Goal: Information Seeking & Learning: Find specific fact

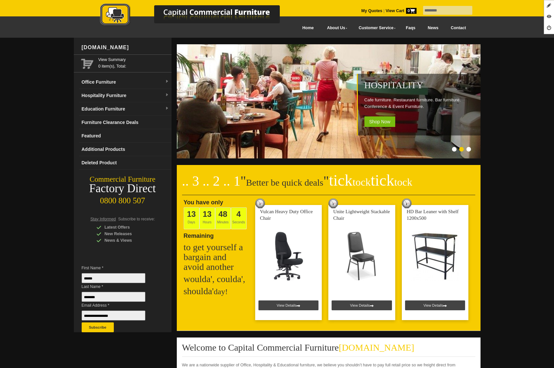
type input "********"
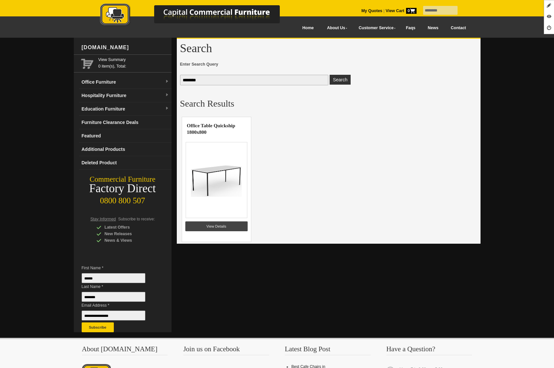
click at [235, 219] on td at bounding box center [216, 180] width 62 height 83
click at [228, 223] on link "View Details" at bounding box center [216, 226] width 62 height 10
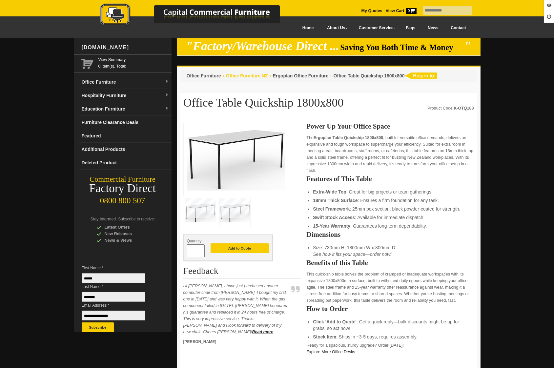
click at [241, 75] on span "Office Furniture NZ" at bounding box center [247, 75] width 42 height 5
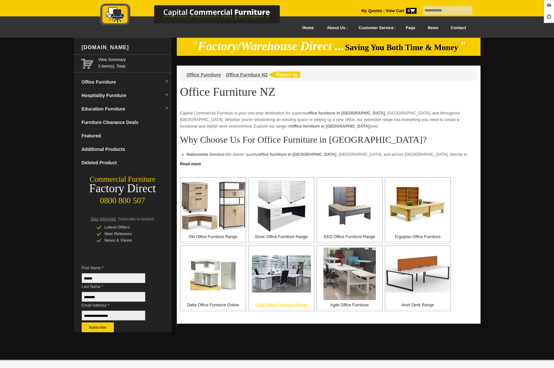
click at [282, 282] on img at bounding box center [281, 273] width 59 height 37
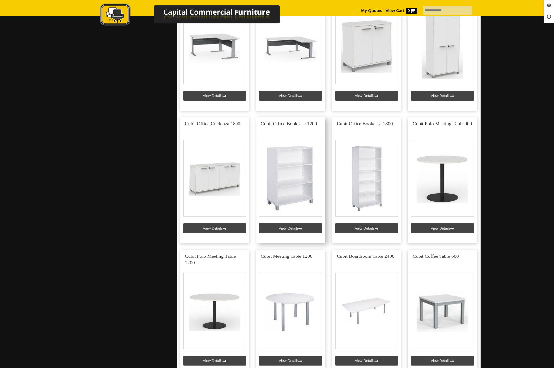
scroll to position [578, 0]
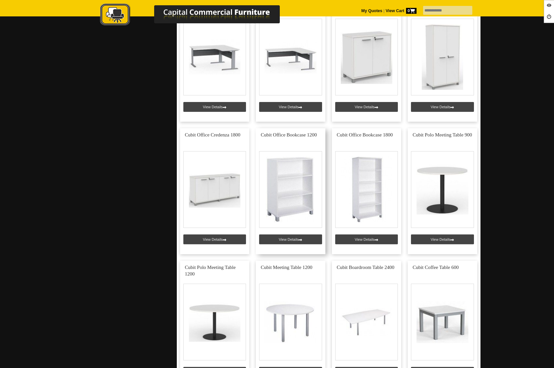
click at [277, 238] on link at bounding box center [290, 191] width 69 height 126
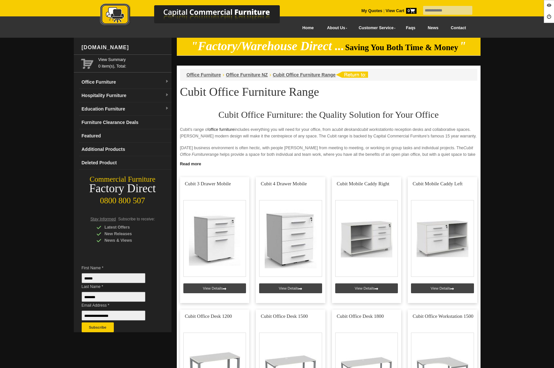
scroll to position [578, 0]
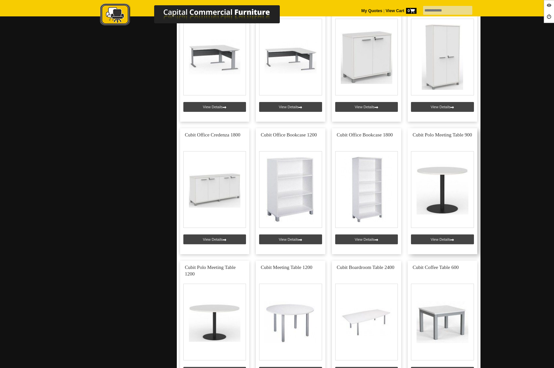
click at [445, 241] on link at bounding box center [441, 191] width 69 height 126
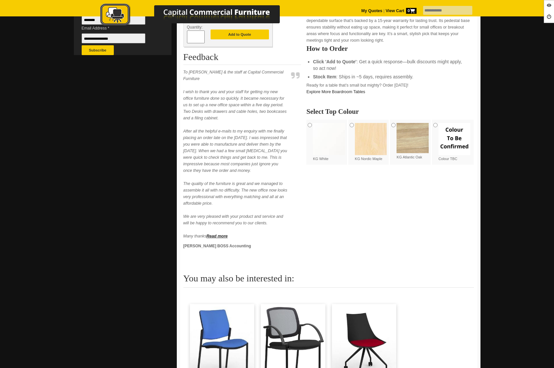
scroll to position [1, 0]
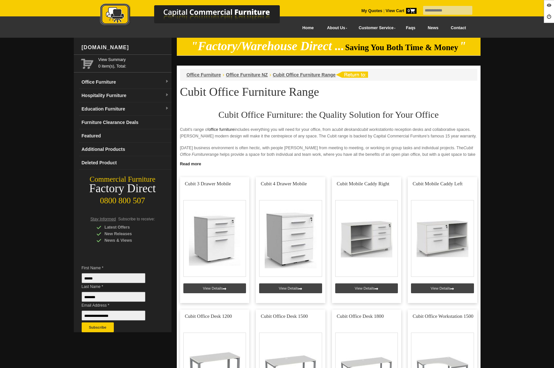
scroll to position [578, 0]
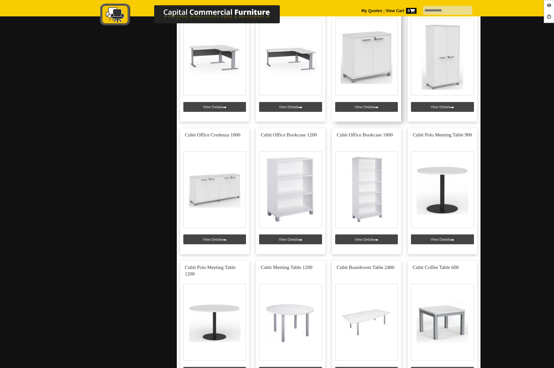
click at [357, 106] on link at bounding box center [366, 59] width 69 height 126
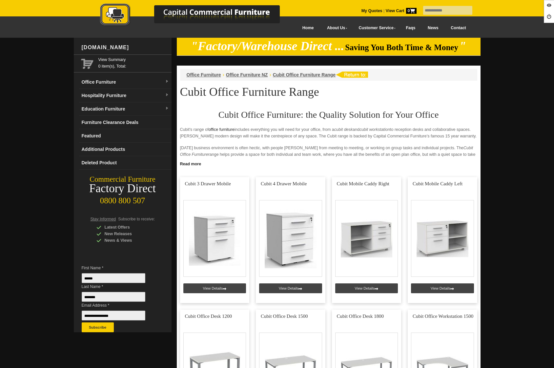
scroll to position [578, 0]
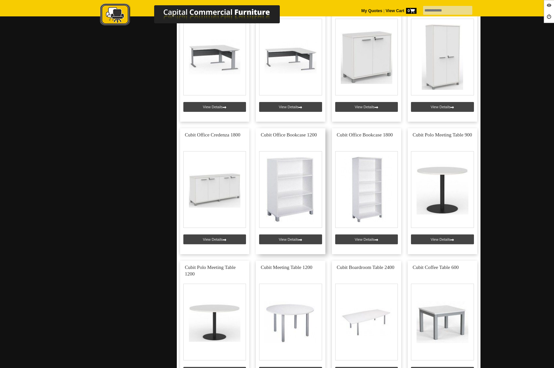
click at [288, 236] on link at bounding box center [290, 191] width 69 height 126
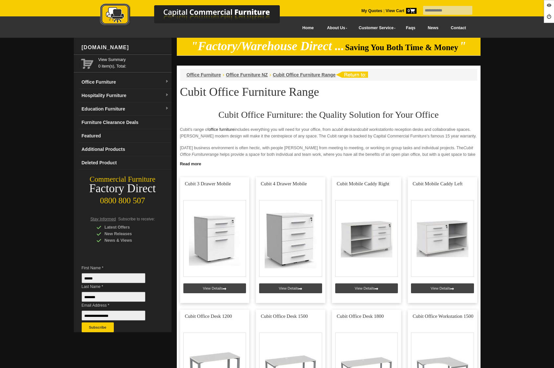
scroll to position [578, 0]
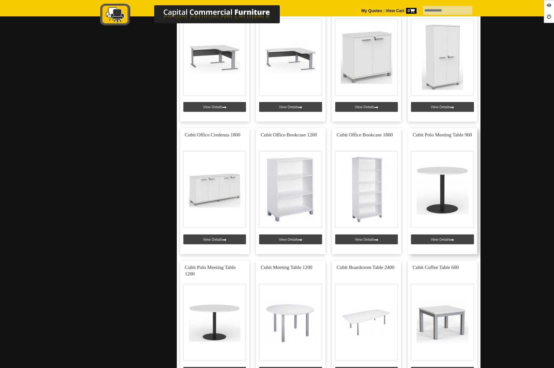
click at [448, 241] on link at bounding box center [441, 191] width 69 height 126
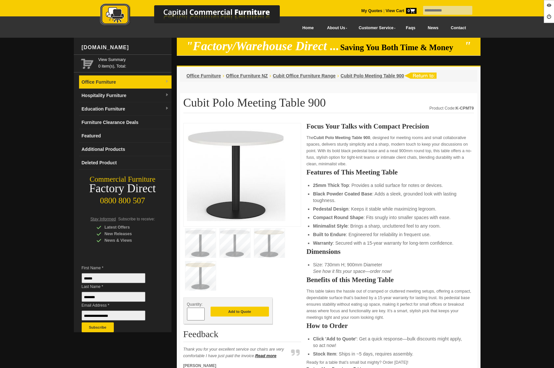
click at [107, 86] on link "Office Furniture" at bounding box center [125, 81] width 92 height 13
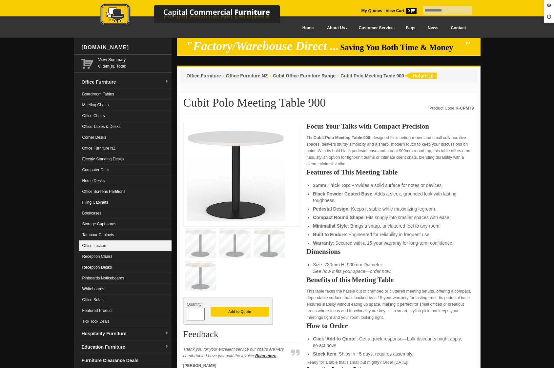
click at [111, 250] on link "Office Lockers" at bounding box center [125, 245] width 92 height 11
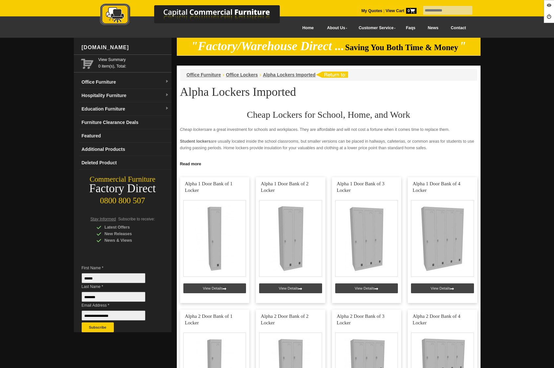
scroll to position [282, 0]
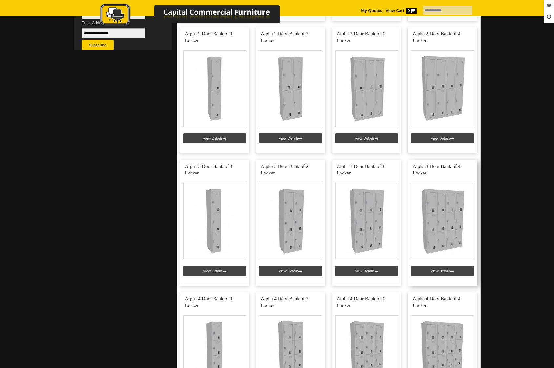
click at [445, 273] on link at bounding box center [441, 223] width 69 height 126
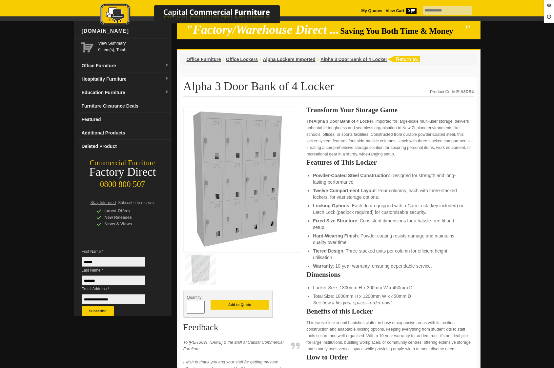
scroll to position [16, 0]
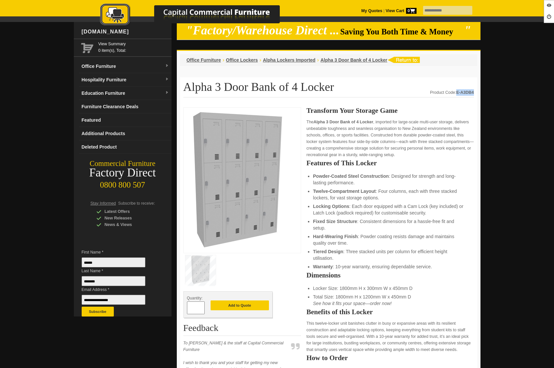
drag, startPoint x: 456, startPoint y: 90, endPoint x: 473, endPoint y: 90, distance: 17.1
click at [473, 90] on strong "E-A3DB4" at bounding box center [465, 92] width 18 height 5
copy strong "E-A3DB4"
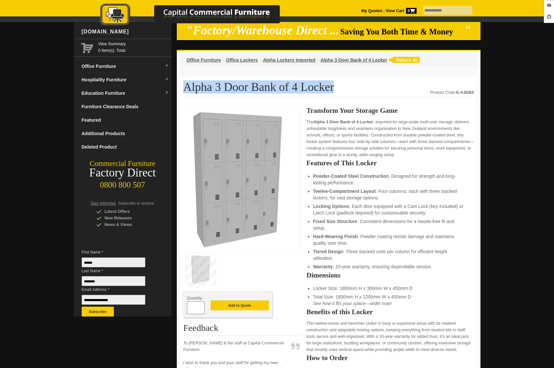
drag, startPoint x: 183, startPoint y: 85, endPoint x: 304, endPoint y: 83, distance: 121.6
click at [304, 83] on h1 "Alpha 3 Door Bank of 4 Locker" at bounding box center [328, 89] width 290 height 17
copy h1 "Alpha 3 Door Bank of 4 Locker"
click at [97, 72] on link "Office Furniture" at bounding box center [125, 66] width 92 height 13
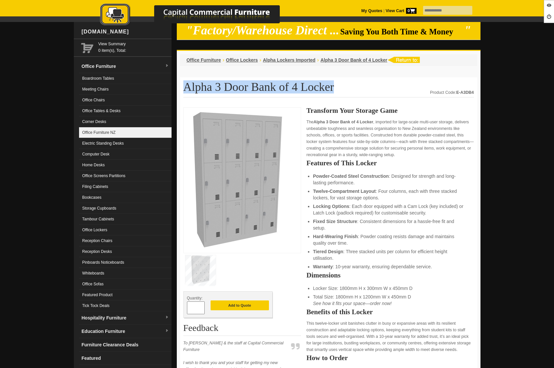
click at [99, 133] on link "Office Furniture NZ" at bounding box center [125, 132] width 92 height 11
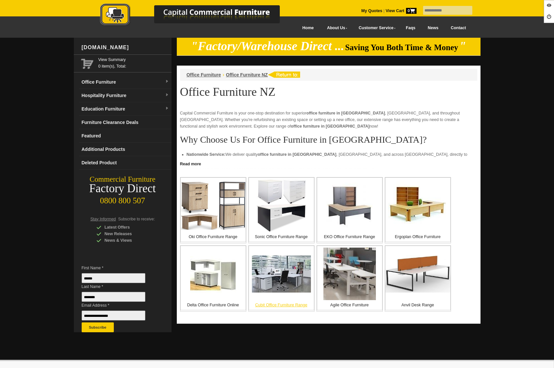
click at [278, 276] on img at bounding box center [281, 273] width 59 height 37
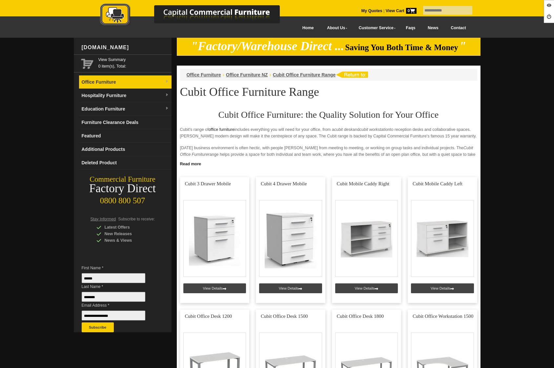
click at [98, 86] on link "Office Furniture" at bounding box center [125, 81] width 92 height 13
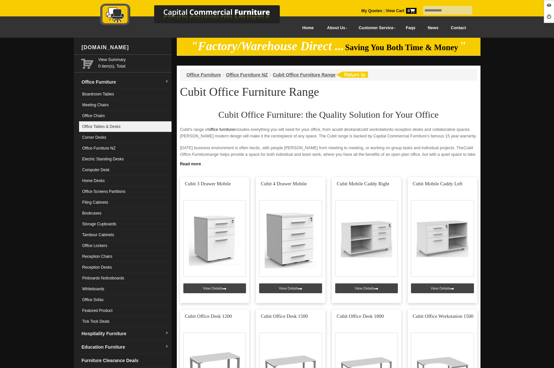
click at [116, 126] on link "Office Tables & Desks" at bounding box center [125, 126] width 92 height 11
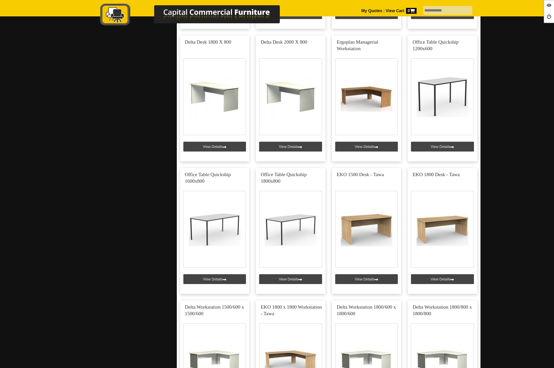
scroll to position [419, 0]
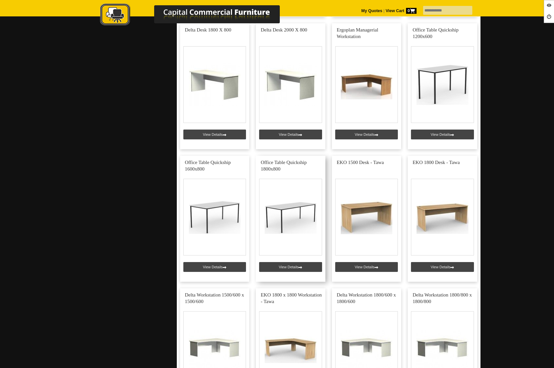
click at [296, 269] on link at bounding box center [290, 219] width 69 height 126
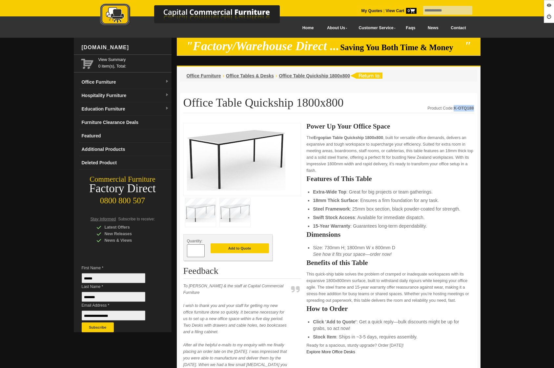
drag, startPoint x: 473, startPoint y: 107, endPoint x: 454, endPoint y: 107, distance: 19.0
click at [454, 107] on strong "K-OTQ188" at bounding box center [463, 108] width 20 height 5
copy strong "K-OTQ188"
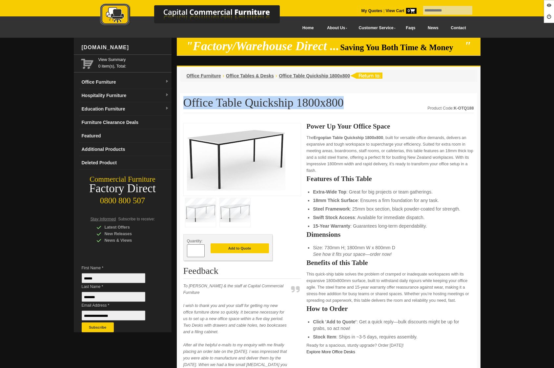
drag, startPoint x: 316, startPoint y: 99, endPoint x: 186, endPoint y: 98, distance: 130.1
click at [186, 98] on h1 "Office Table Quickship 1800x800" at bounding box center [328, 104] width 290 height 17
copy h1 "Office Table Quickship 1800x800"
click at [117, 101] on link "Hospitality Furniture" at bounding box center [125, 95] width 92 height 13
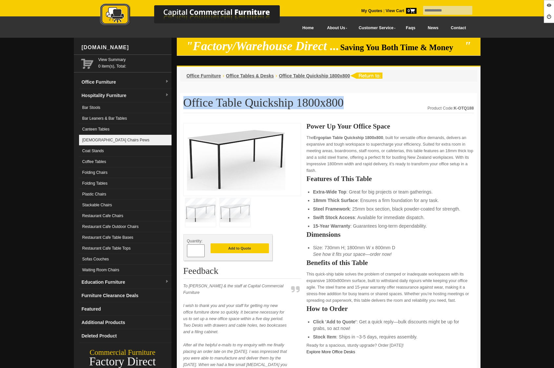
click at [105, 138] on link "[DEMOGRAPHIC_DATA] Chairs Pews" at bounding box center [125, 140] width 92 height 11
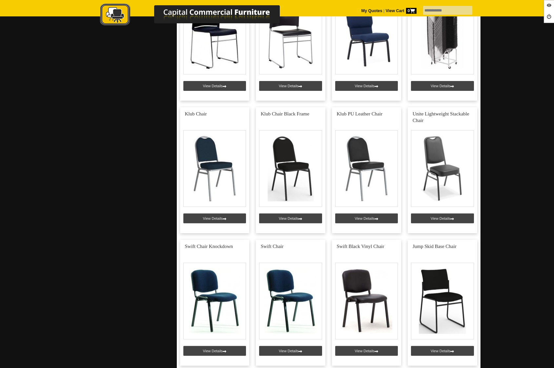
scroll to position [700, 0]
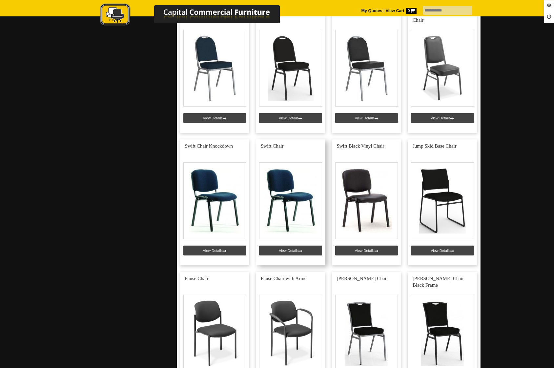
click at [283, 250] on link at bounding box center [290, 202] width 69 height 126
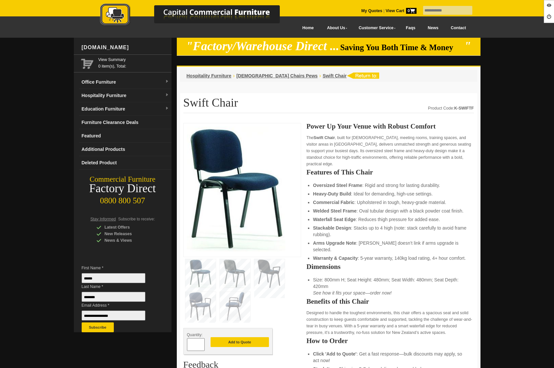
drag, startPoint x: 454, startPoint y: 109, endPoint x: 473, endPoint y: 107, distance: 19.1
click at [462, 109] on strong "K-SWIFTF" at bounding box center [464, 108] width 20 height 5
click at [269, 76] on span "[DEMOGRAPHIC_DATA] Chairs Pews" at bounding box center [276, 75] width 81 height 5
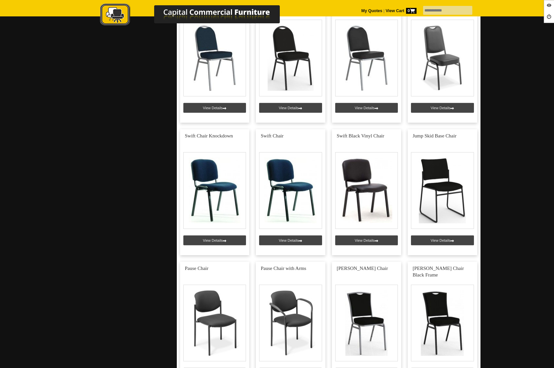
scroll to position [711, 0]
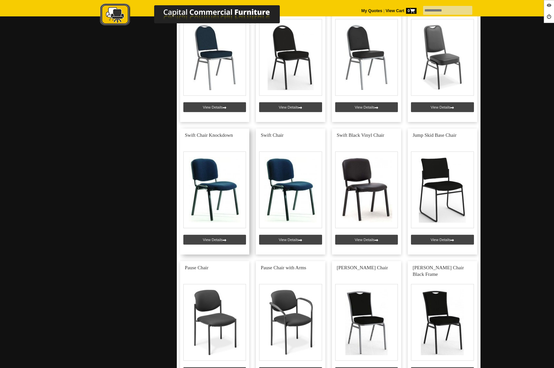
click at [213, 236] on link at bounding box center [214, 191] width 69 height 126
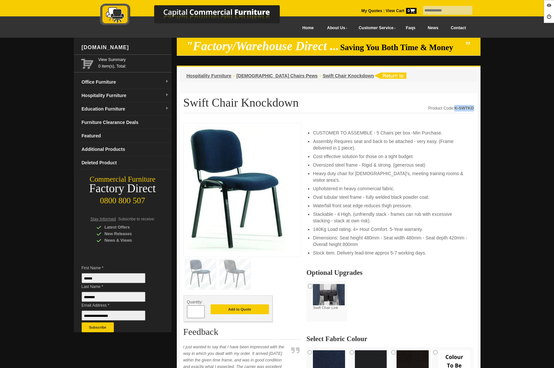
drag, startPoint x: 455, startPoint y: 108, endPoint x: 472, endPoint y: 106, distance: 17.9
click at [472, 106] on strong "K-SWTKD" at bounding box center [463, 108] width 19 height 5
copy strong "K-SWTKD"
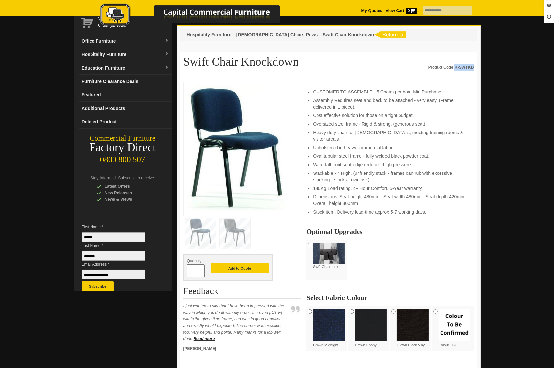
scroll to position [42, 0]
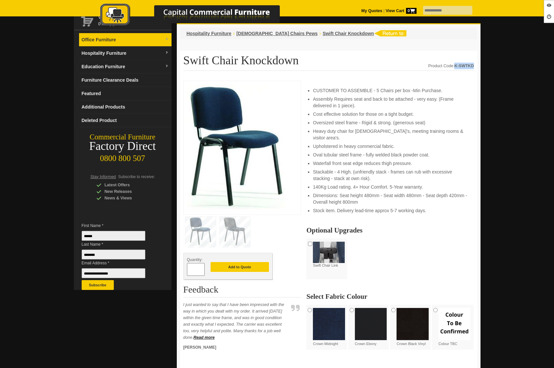
click at [98, 45] on link "Office Furniture" at bounding box center [125, 39] width 92 height 13
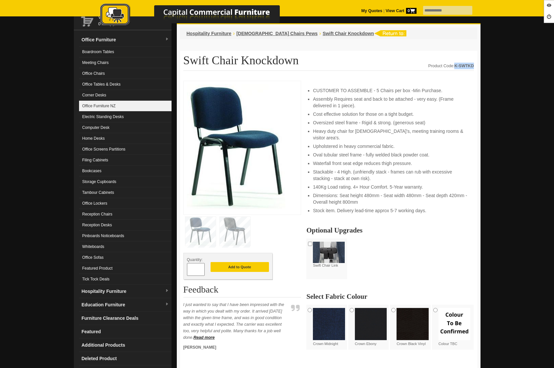
click at [110, 104] on link "Office Furniture NZ" at bounding box center [125, 106] width 92 height 11
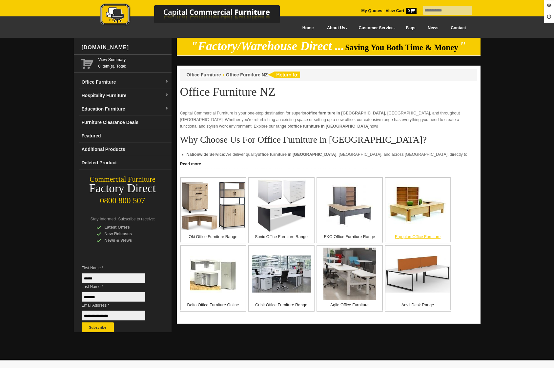
click at [421, 208] on img at bounding box center [417, 206] width 59 height 48
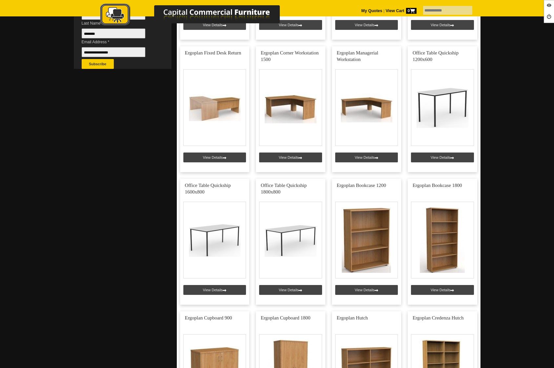
scroll to position [267, 0]
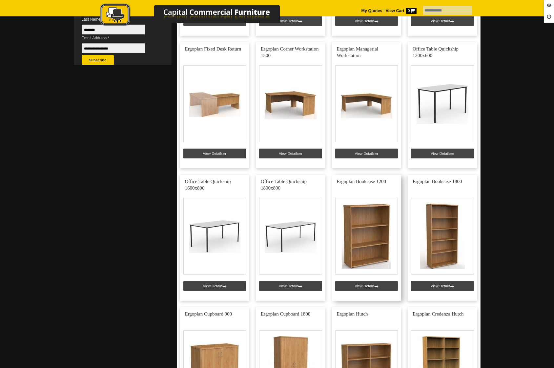
click at [359, 287] on link at bounding box center [366, 238] width 69 height 126
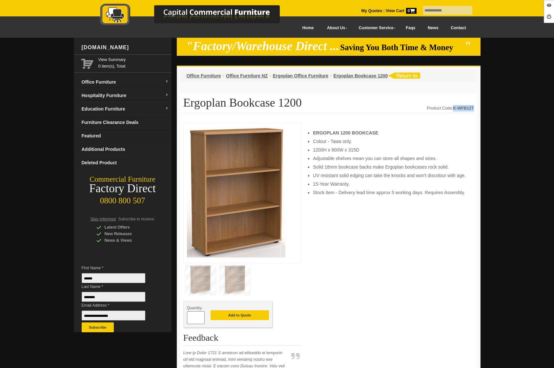
drag, startPoint x: 453, startPoint y: 107, endPoint x: 472, endPoint y: 105, distance: 19.4
click at [472, 105] on div "Product Code: K-WFB12T" at bounding box center [449, 108] width 47 height 7
copy strong "K-WFB12T"
drag, startPoint x: 280, startPoint y: 102, endPoint x: 185, endPoint y: 101, distance: 95.0
click at [185, 101] on h1 "Ergoplan Bookcase 1200" at bounding box center [328, 104] width 290 height 17
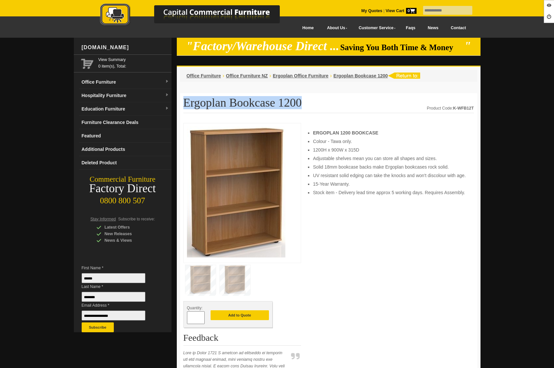
copy h1 "Ergoplan Bookcase 1200"
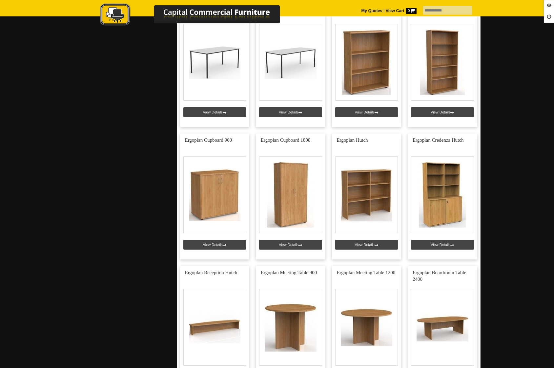
scroll to position [443, 0]
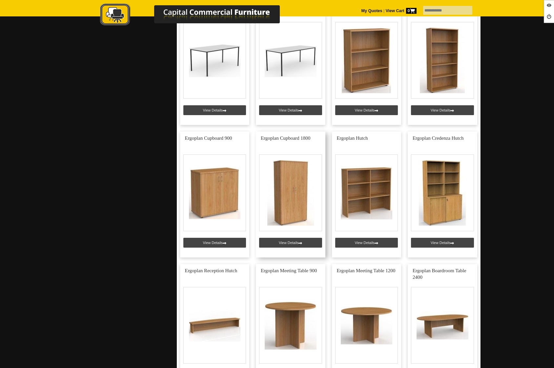
click at [285, 244] on link at bounding box center [290, 194] width 69 height 126
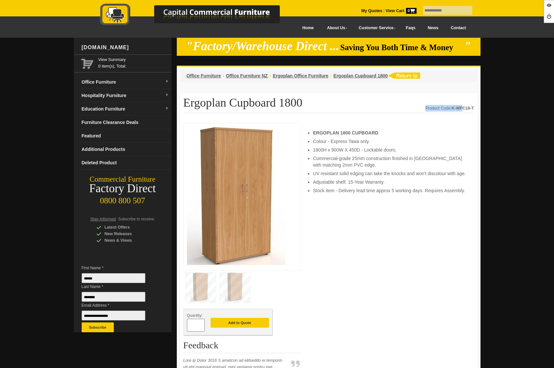
drag, startPoint x: 474, startPoint y: 107, endPoint x: 461, endPoint y: 107, distance: 12.5
click at [448, 110] on div "Product Code: K-WFC18-T" at bounding box center [449, 108] width 48 height 7
drag, startPoint x: 452, startPoint y: 107, endPoint x: 473, endPoint y: 106, distance: 21.0
click at [473, 106] on strong "K-WFC18-T" at bounding box center [462, 108] width 22 height 5
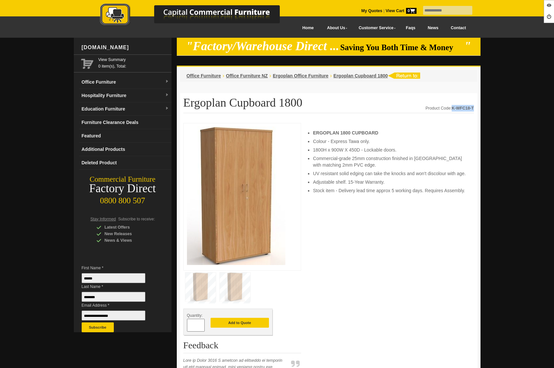
copy strong "K-WFC18-T"
drag, startPoint x: 283, startPoint y: 100, endPoint x: 179, endPoint y: 102, distance: 104.2
copy h1 "Ergoplan Cupboard 1800"
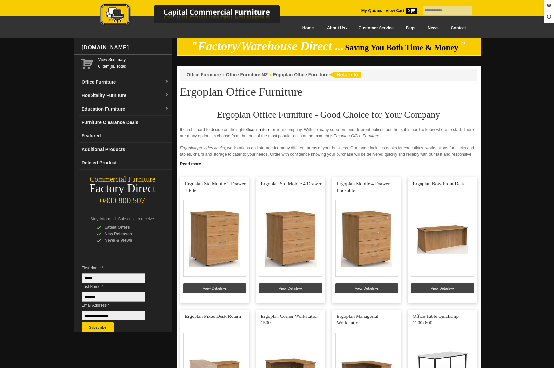
scroll to position [504, 0]
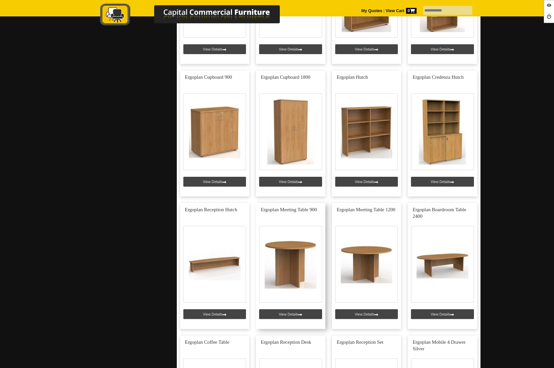
click at [291, 313] on link at bounding box center [290, 266] width 69 height 126
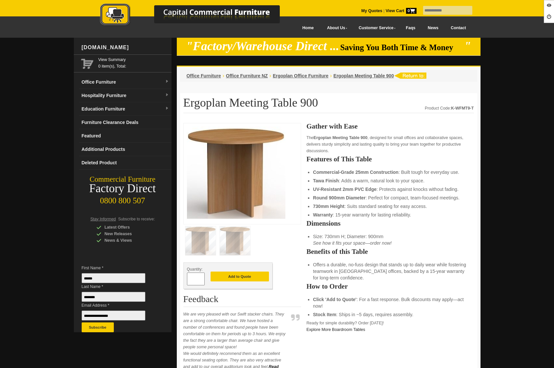
drag, startPoint x: 455, startPoint y: 107, endPoint x: 473, endPoint y: 106, distance: 18.7
click at [473, 106] on div "Ergoplan Meeting Table 900 Product Code: K-WFMT9-T Quantity: * Add to Quote Fee…" at bounding box center [328, 345] width 297 height 504
click at [473, 106] on strong "K-WFMT9-T" at bounding box center [462, 108] width 23 height 5
drag, startPoint x: 450, startPoint y: 108, endPoint x: 472, endPoint y: 106, distance: 22.4
click at [472, 106] on div "Product Code: K-WFMT9-T" at bounding box center [448, 108] width 49 height 7
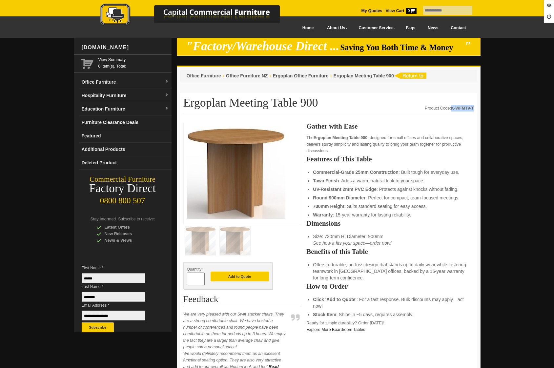
copy strong "K-WFMT9-T"
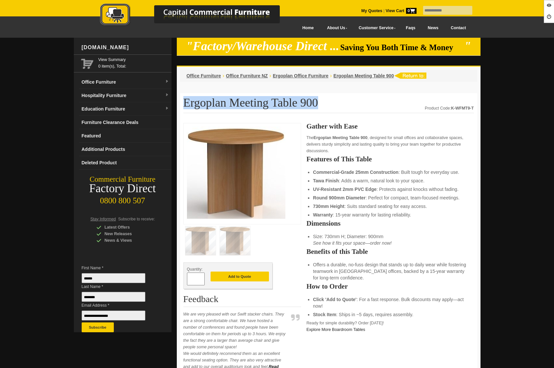
drag, startPoint x: 298, startPoint y: 102, endPoint x: 185, endPoint y: 99, distance: 112.8
click at [185, 99] on h1 "Ergoplan Meeting Table 900" at bounding box center [328, 104] width 290 height 17
copy h1 "Ergoplan Meeting Table 900"
click at [305, 72] on li "Ergoplan Office Furniture" at bounding box center [301, 75] width 56 height 7
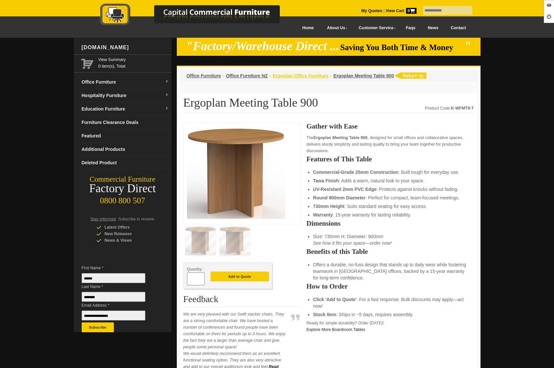
click at [301, 75] on span "Ergoplan Office Furniture" at bounding box center [301, 75] width 56 height 5
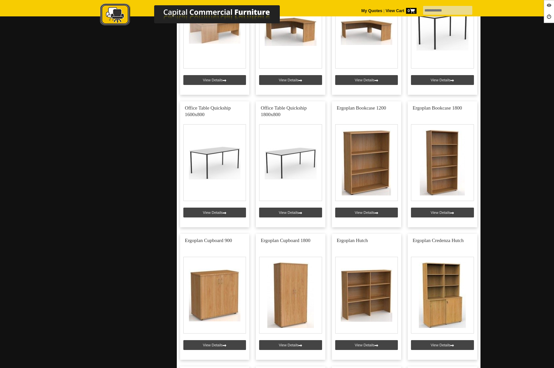
scroll to position [347, 0]
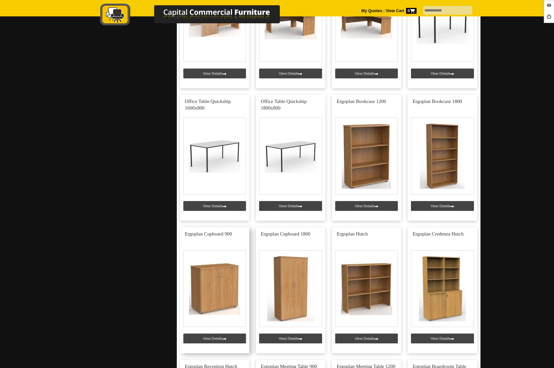
click at [209, 336] on link at bounding box center [214, 290] width 69 height 126
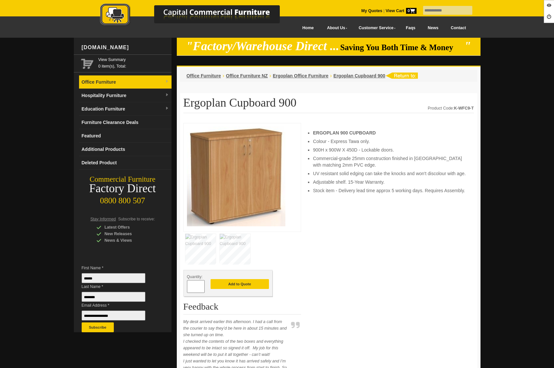
click at [115, 84] on link "Office Furniture" at bounding box center [125, 81] width 92 height 13
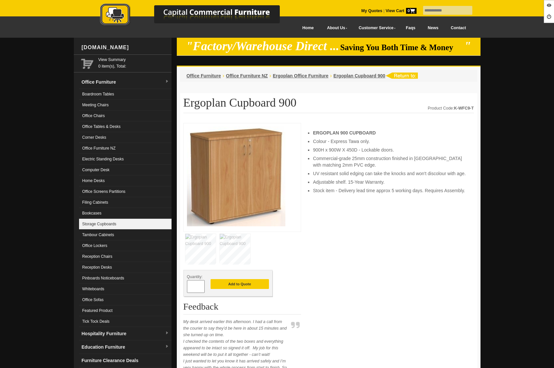
click at [116, 222] on link "Storage Cupboards" at bounding box center [125, 224] width 92 height 11
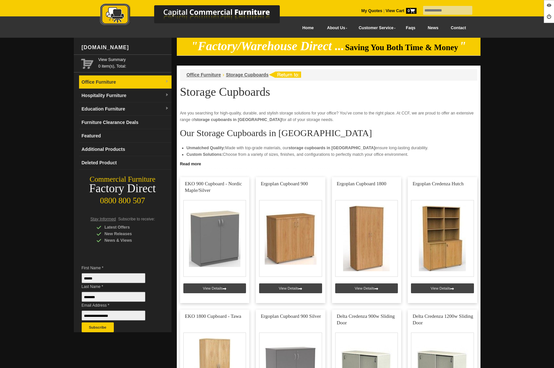
click at [112, 84] on link "Office Furniture" at bounding box center [125, 81] width 92 height 13
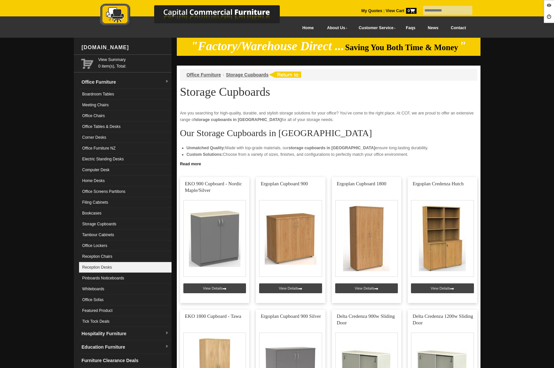
click at [114, 266] on link "Reception Desks" at bounding box center [125, 267] width 92 height 11
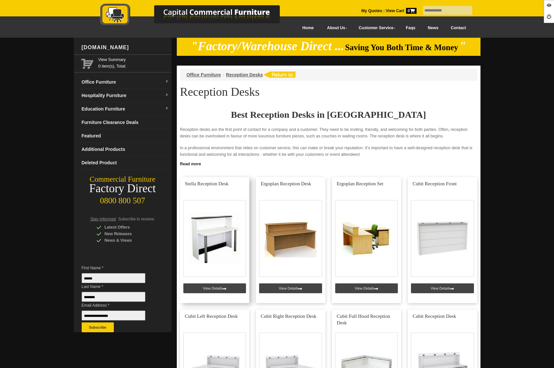
click at [215, 259] on link at bounding box center [214, 240] width 69 height 126
